Goal: Transaction & Acquisition: Subscribe to service/newsletter

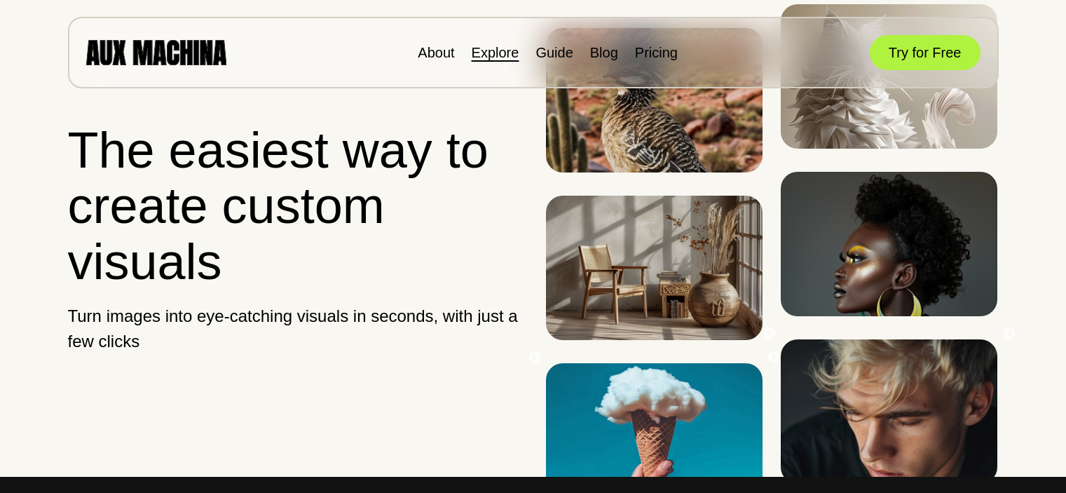
click at [493, 52] on link "Explore" at bounding box center [496, 52] width 48 height 15
click at [496, 50] on link "Explore" at bounding box center [496, 52] width 48 height 15
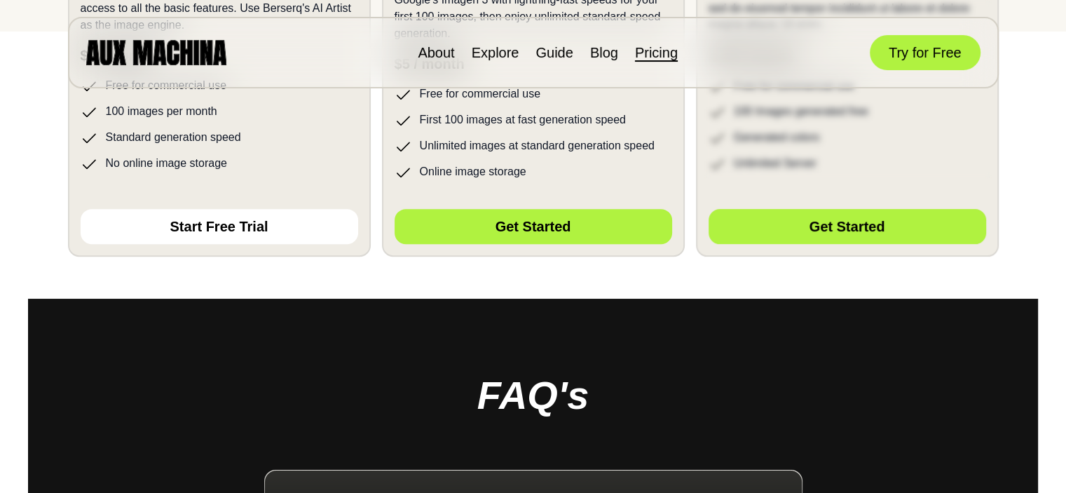
scroll to position [466, 0]
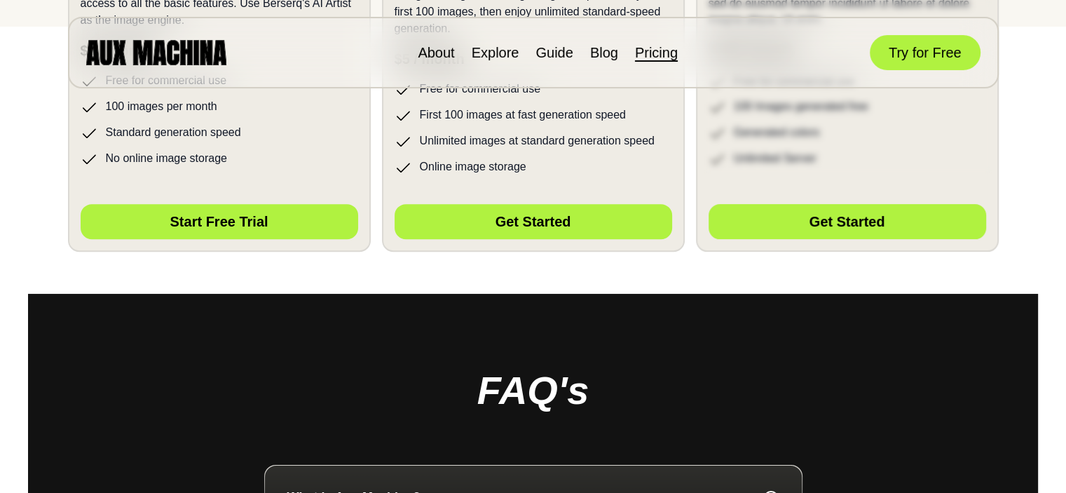
click at [273, 217] on button "Start Free Trial" at bounding box center [219, 221] width 277 height 35
